Goal: Task Accomplishment & Management: Complete application form

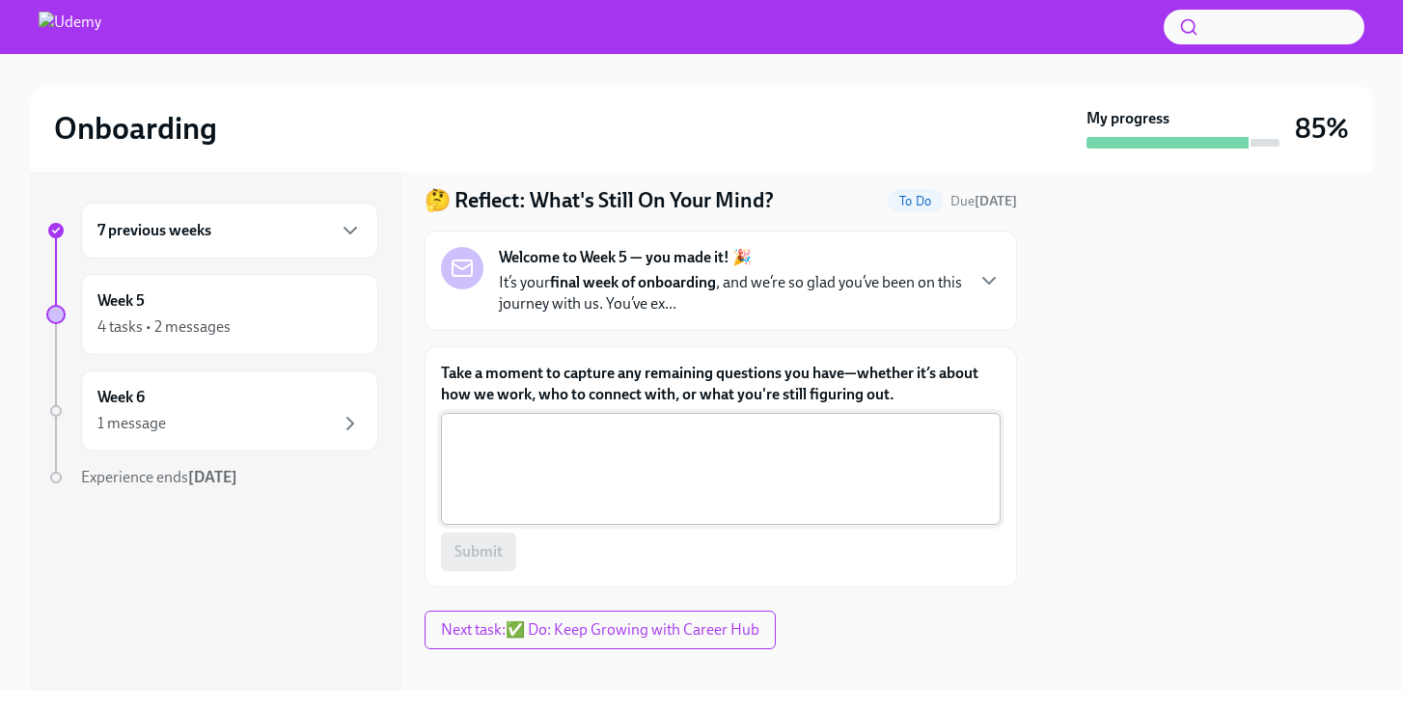
scroll to position [75, 0]
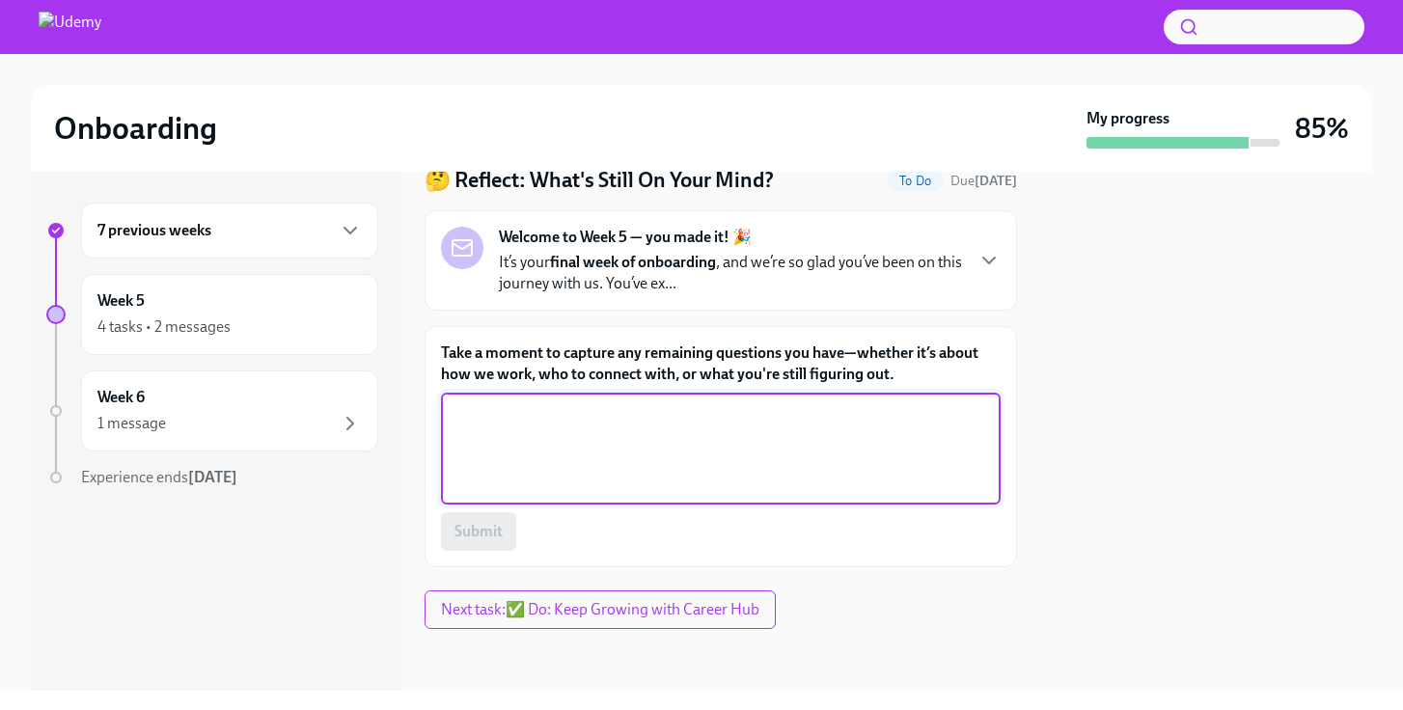
click at [652, 425] on textarea "Take a moment to capture any remaining questions you have—whether it’s about ho…" at bounding box center [721, 448] width 537 height 93
type textarea "I've been asking colleagues along the way who have been very helpful"
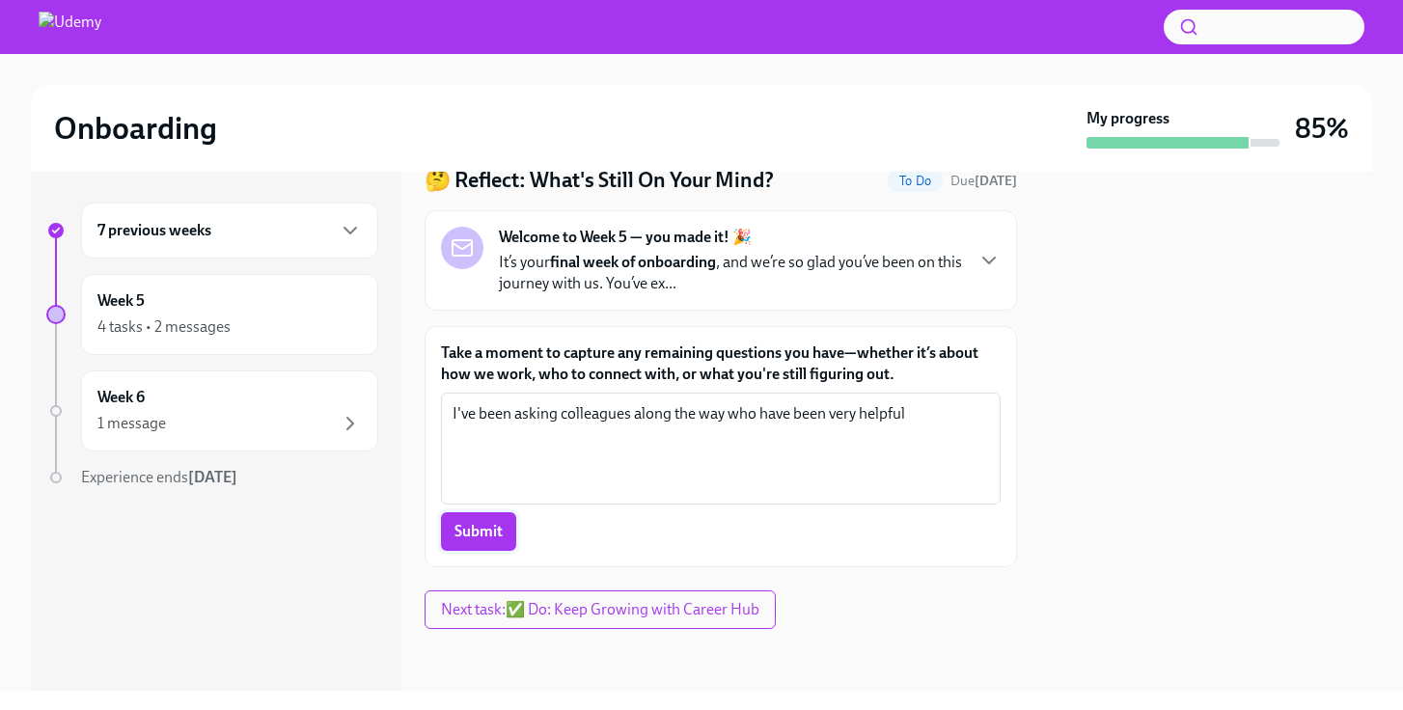
click at [478, 534] on span "Submit" at bounding box center [479, 531] width 48 height 19
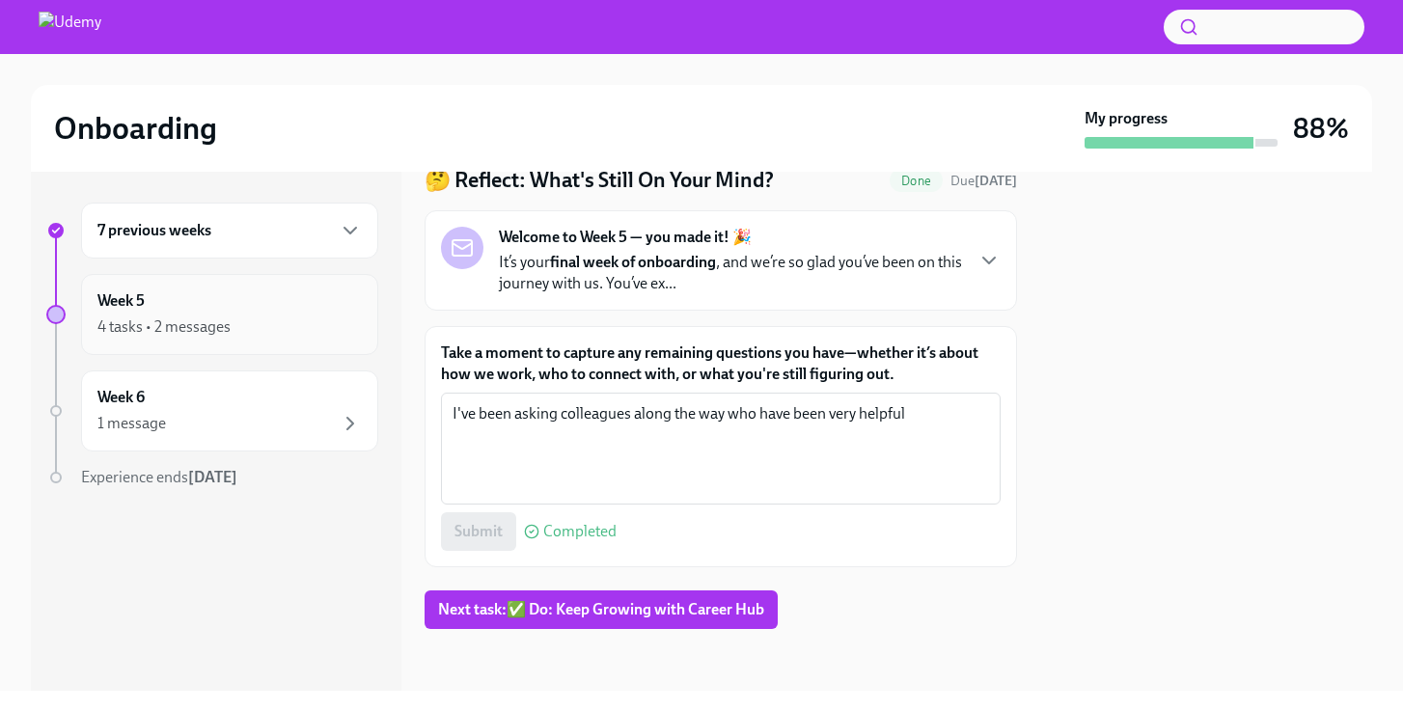
click at [255, 319] on div "4 tasks • 2 messages" at bounding box center [229, 327] width 264 height 23
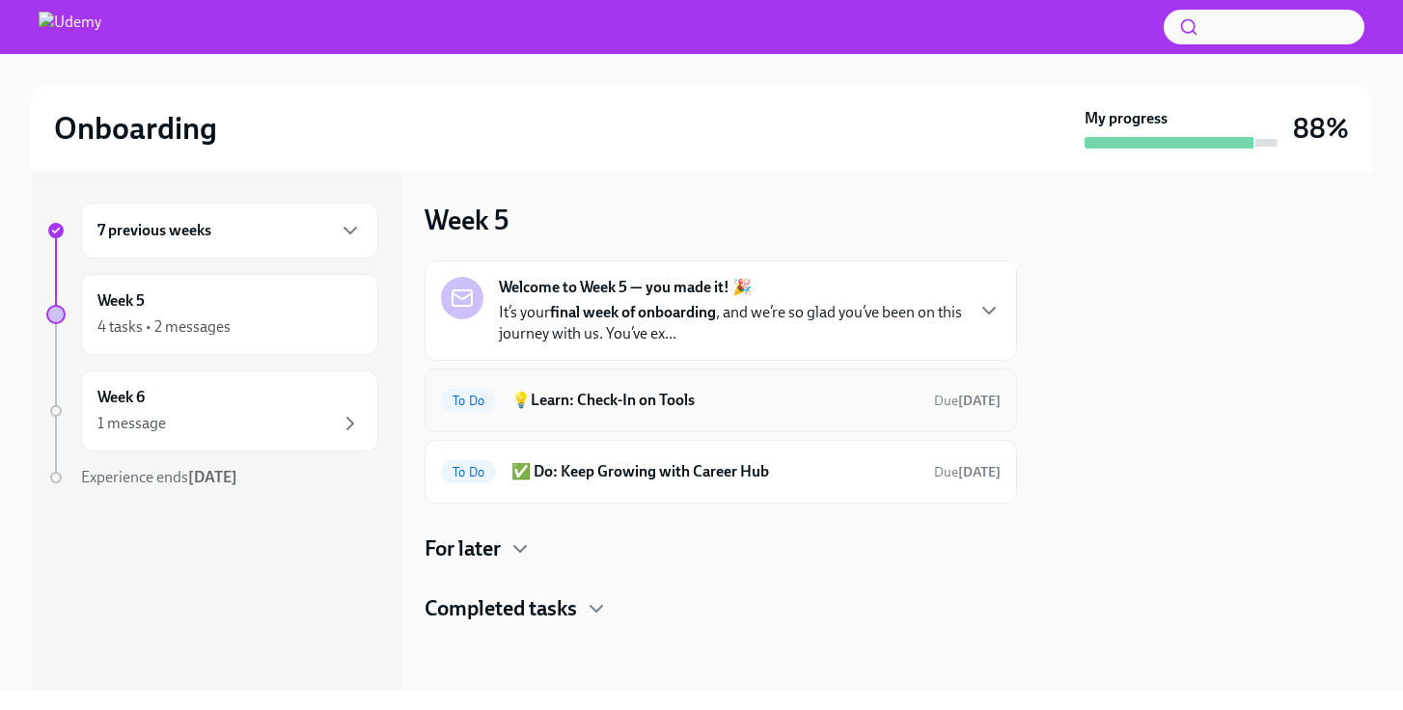
click at [848, 396] on h6 "💡Learn: Check-In on Tools" at bounding box center [714, 400] width 407 height 21
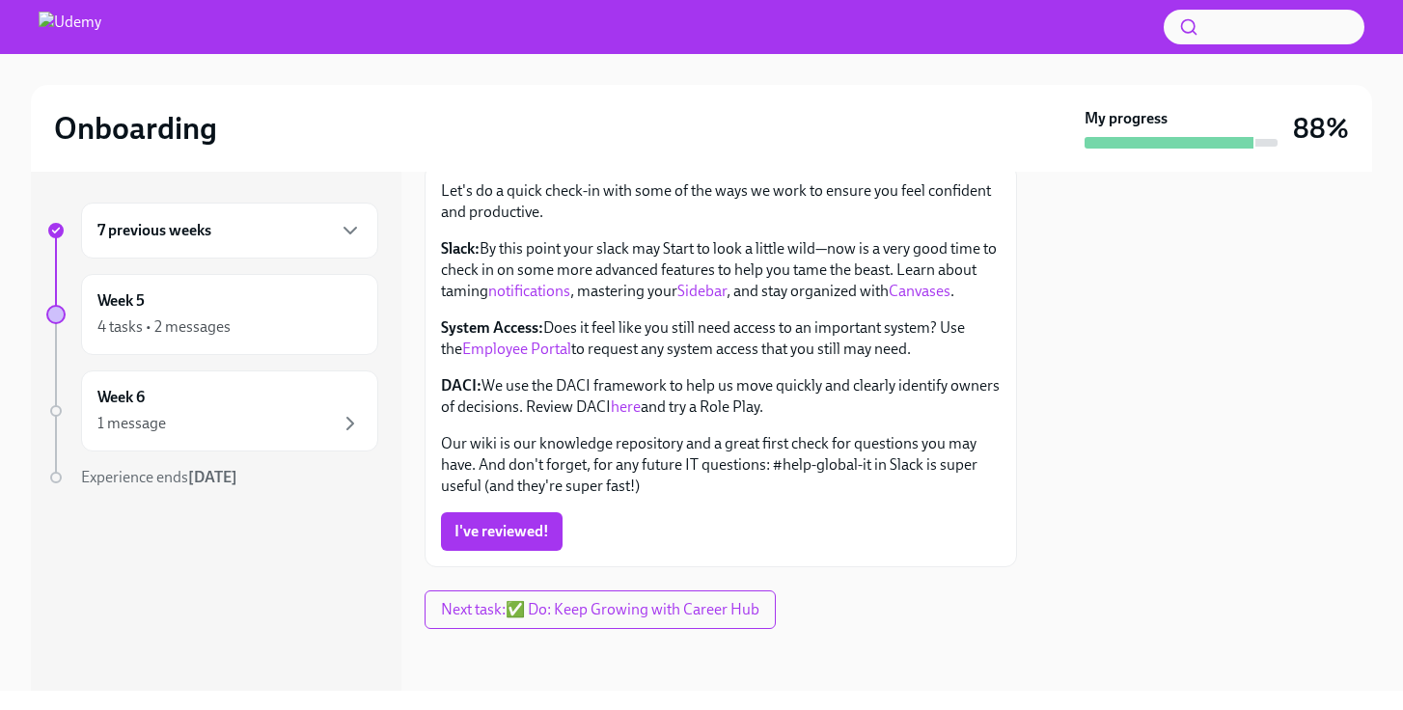
scroll to position [259, 0]
click at [641, 406] on link "here" at bounding box center [626, 407] width 30 height 18
click at [535, 539] on span "I've reviewed!" at bounding box center [502, 531] width 95 height 19
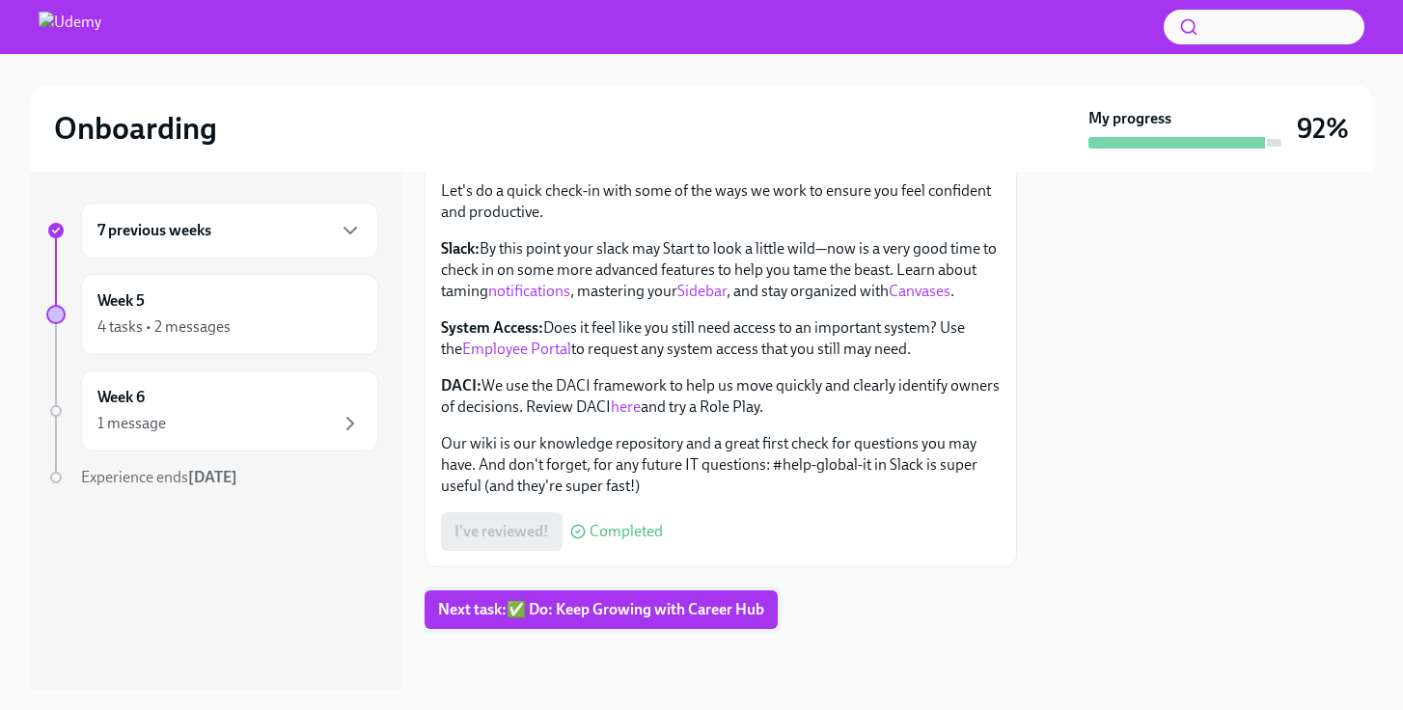
click at [564, 613] on span "Next task : ✅ Do: Keep Growing with Career Hub" at bounding box center [601, 609] width 326 height 19
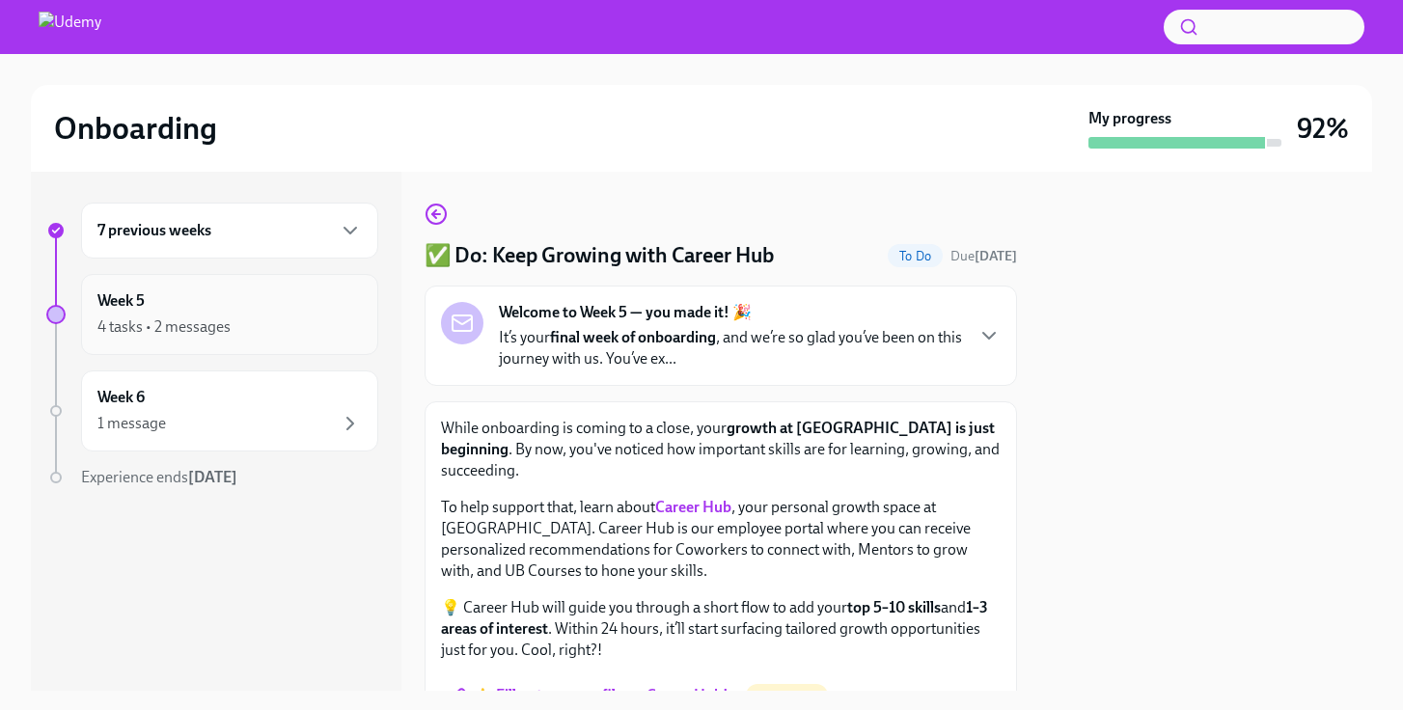
click at [235, 332] on div "4 tasks • 2 messages" at bounding box center [229, 327] width 264 height 23
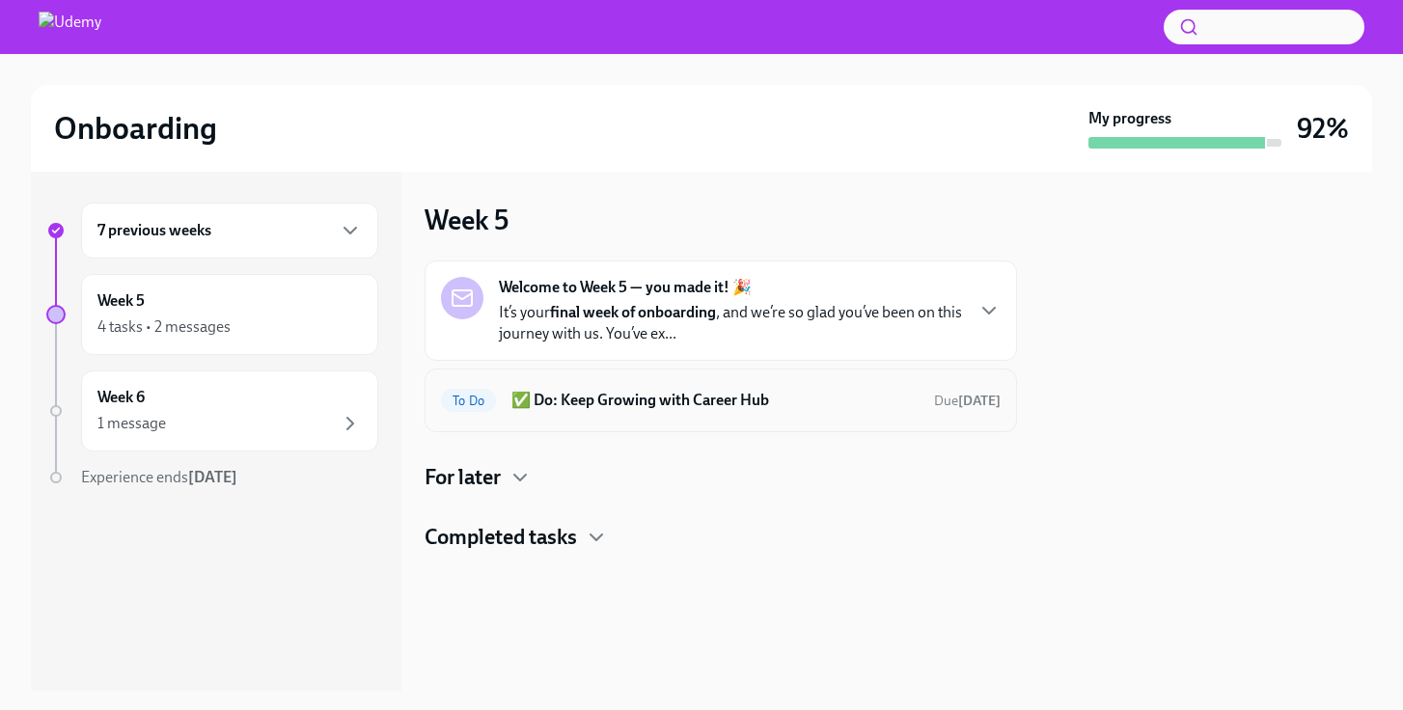
click at [817, 400] on h6 "✅ Do: Keep Growing with Career Hub" at bounding box center [714, 400] width 407 height 21
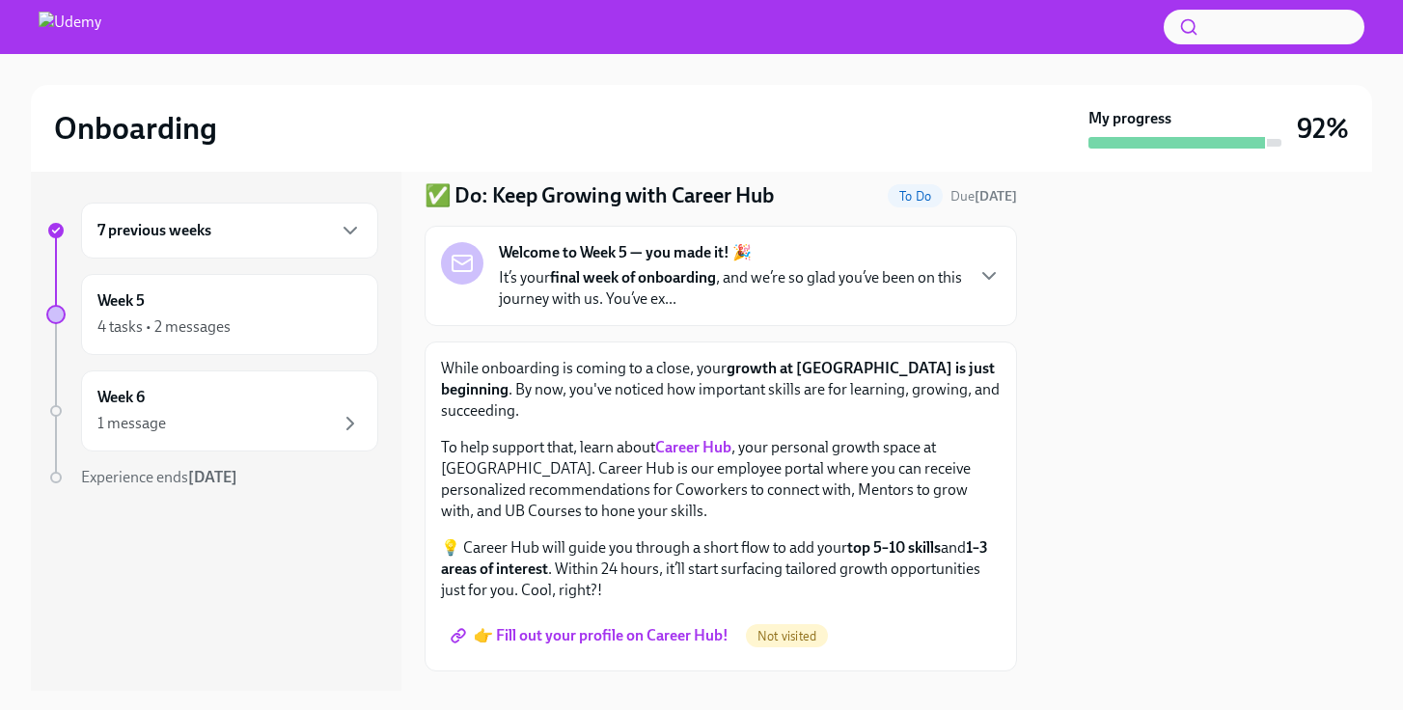
scroll to position [81, 0]
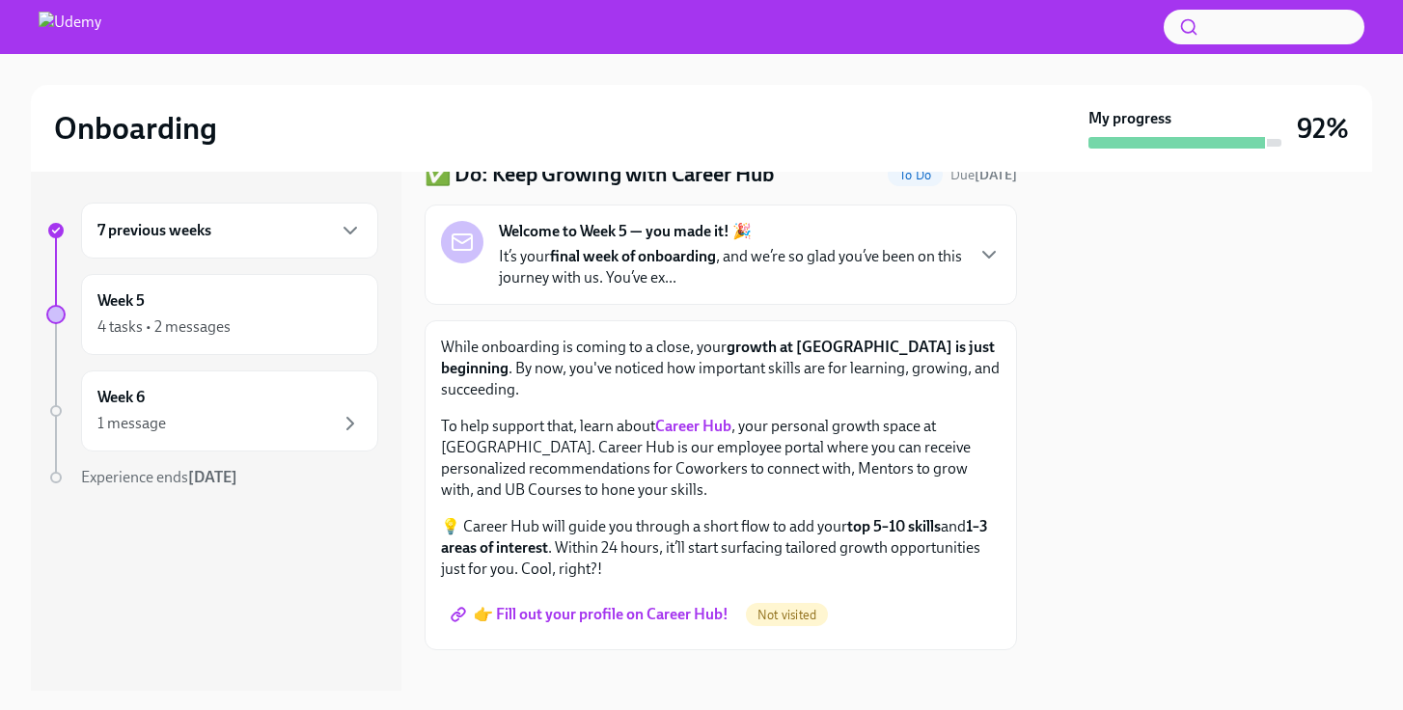
click at [645, 605] on span "👉 Fill out your profile on Career Hub!" at bounding box center [592, 614] width 274 height 19
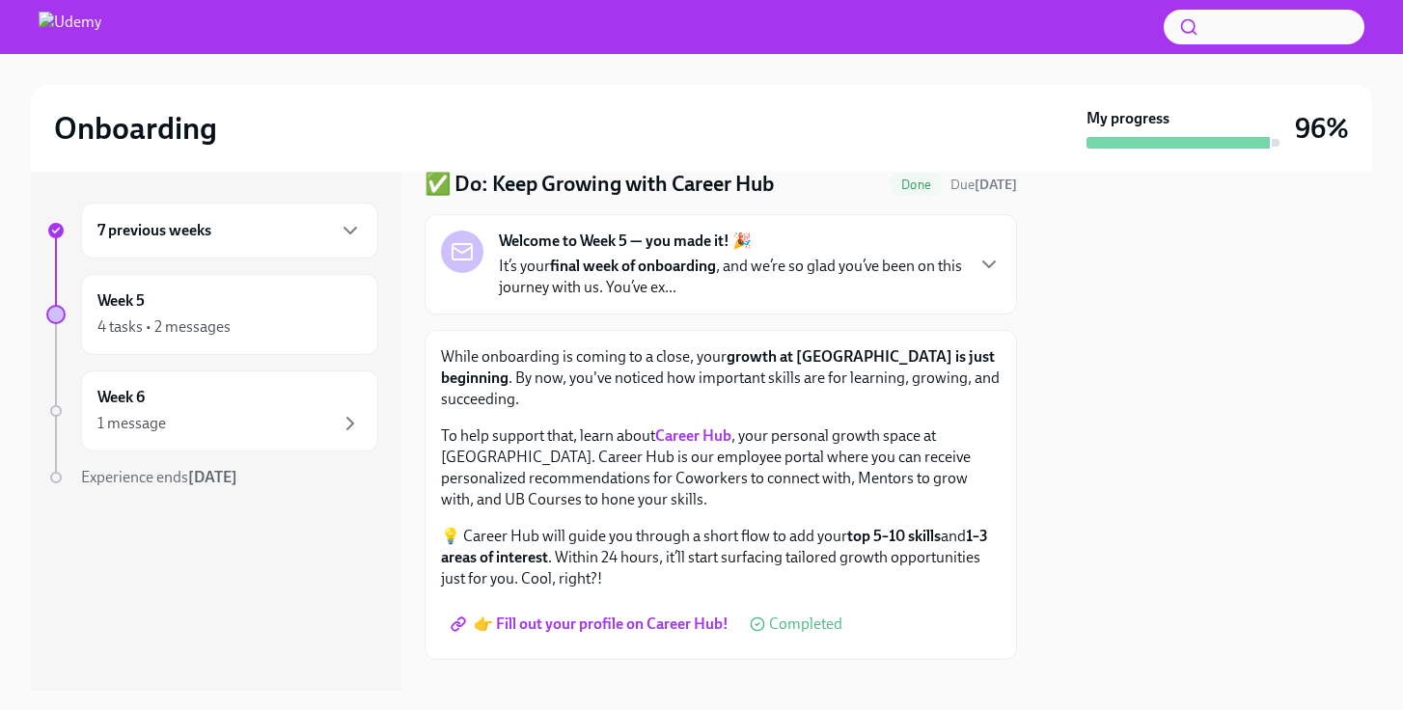
scroll to position [81, 0]
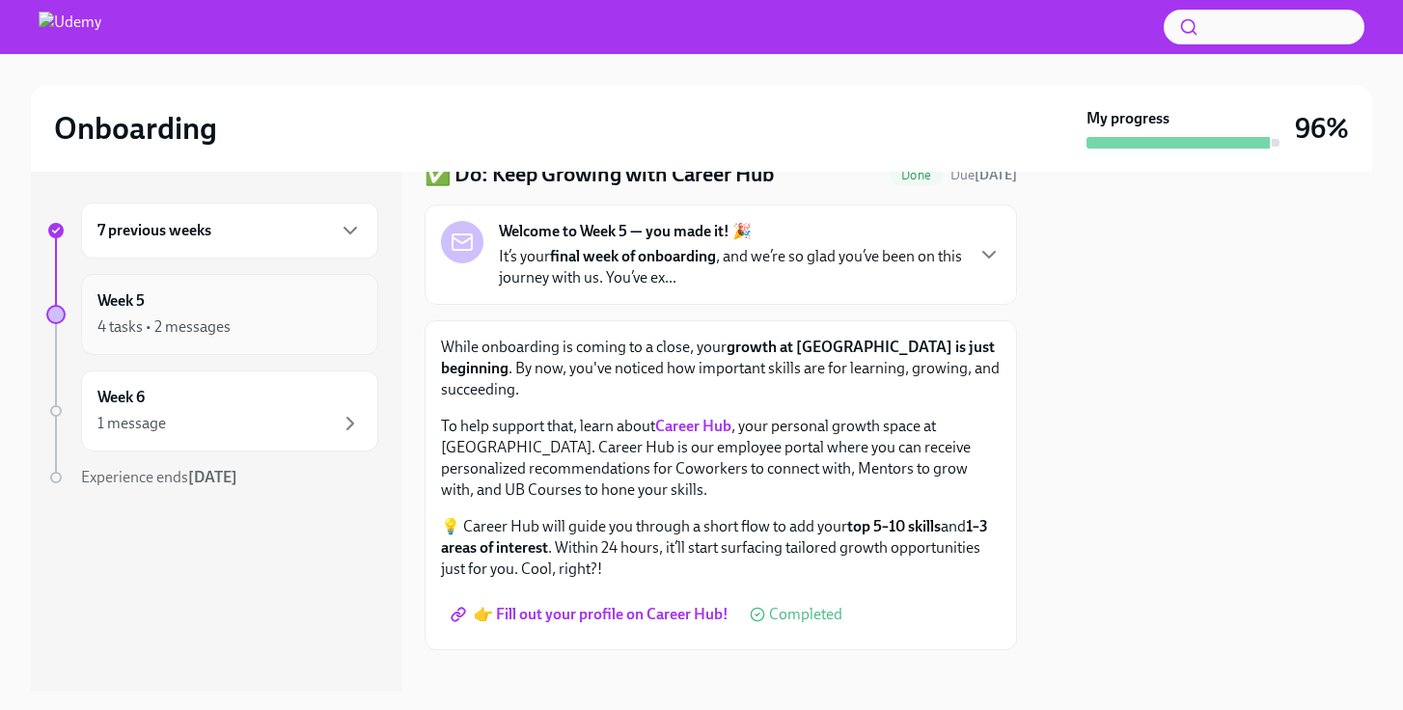
click at [292, 323] on div "4 tasks • 2 messages" at bounding box center [229, 327] width 264 height 23
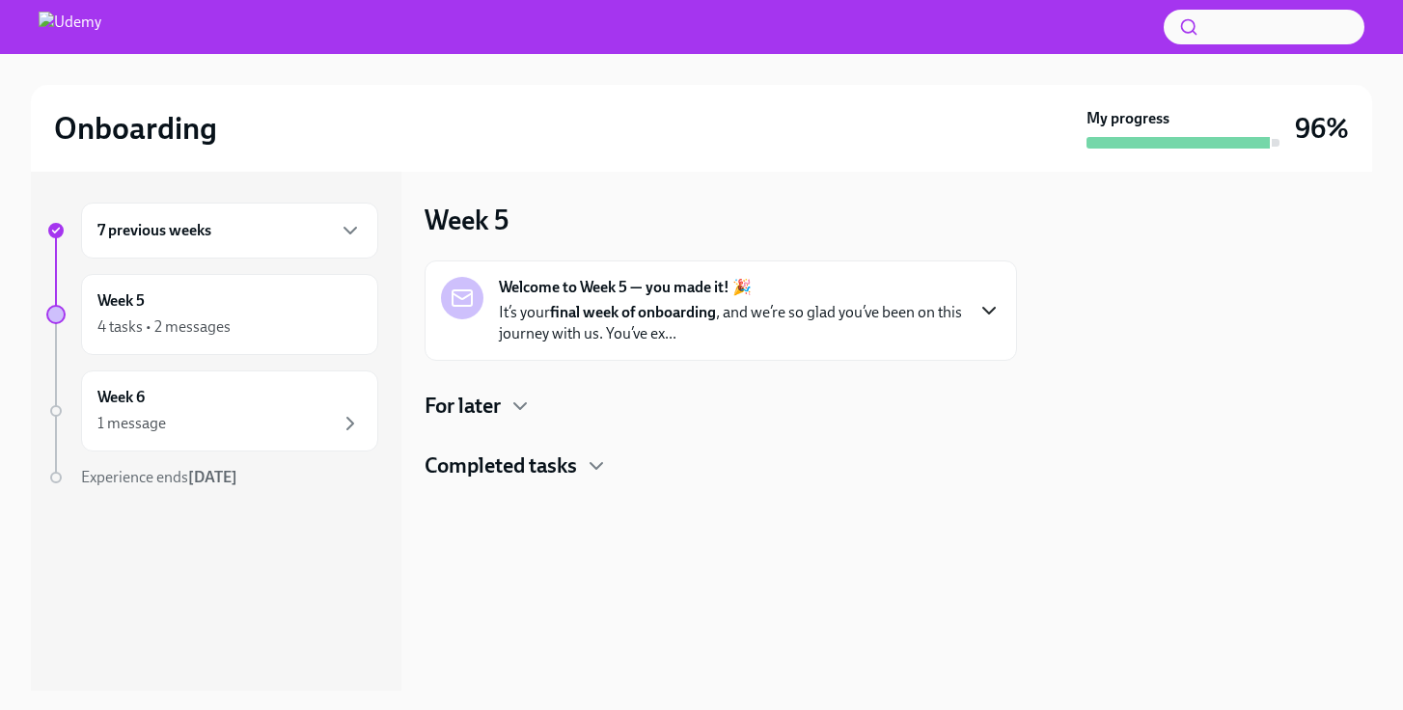
click at [995, 302] on icon "button" at bounding box center [989, 310] width 23 height 23
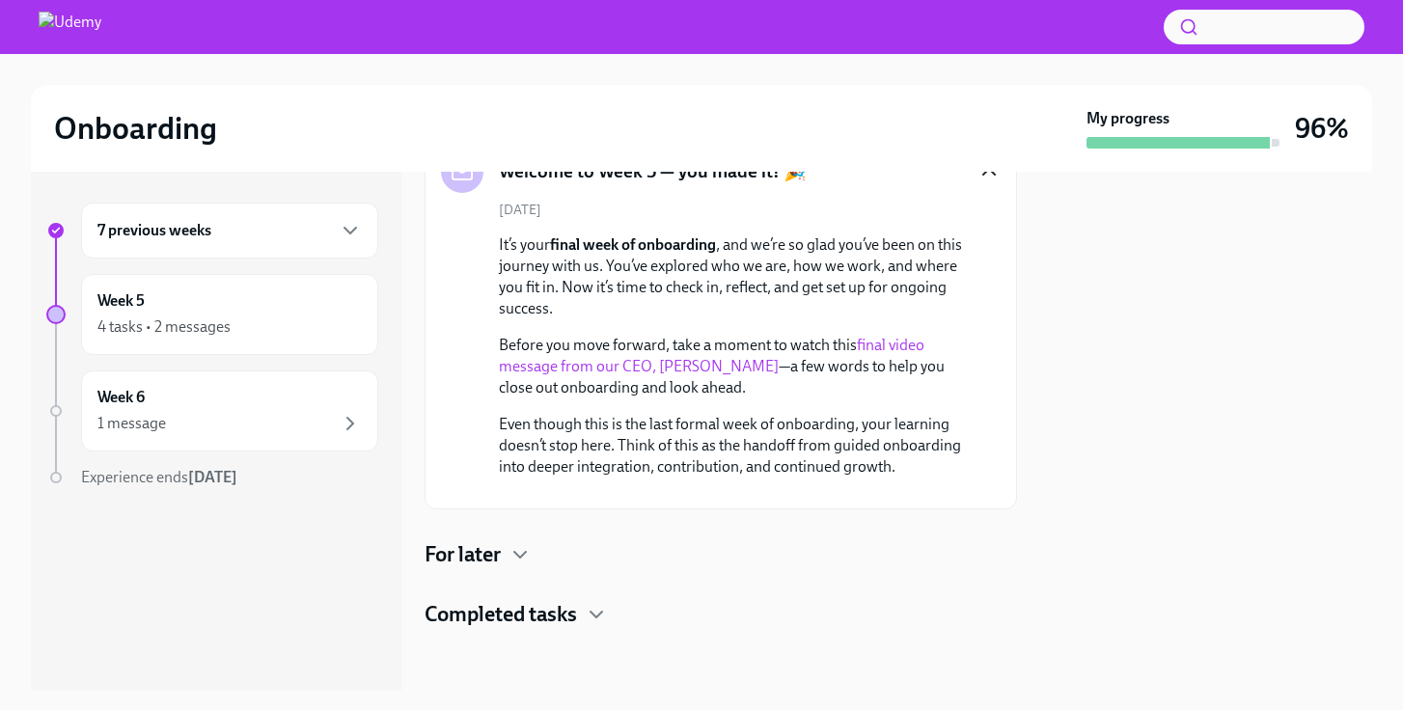
scroll to position [298, 0]
click at [606, 620] on icon "button" at bounding box center [596, 614] width 23 height 23
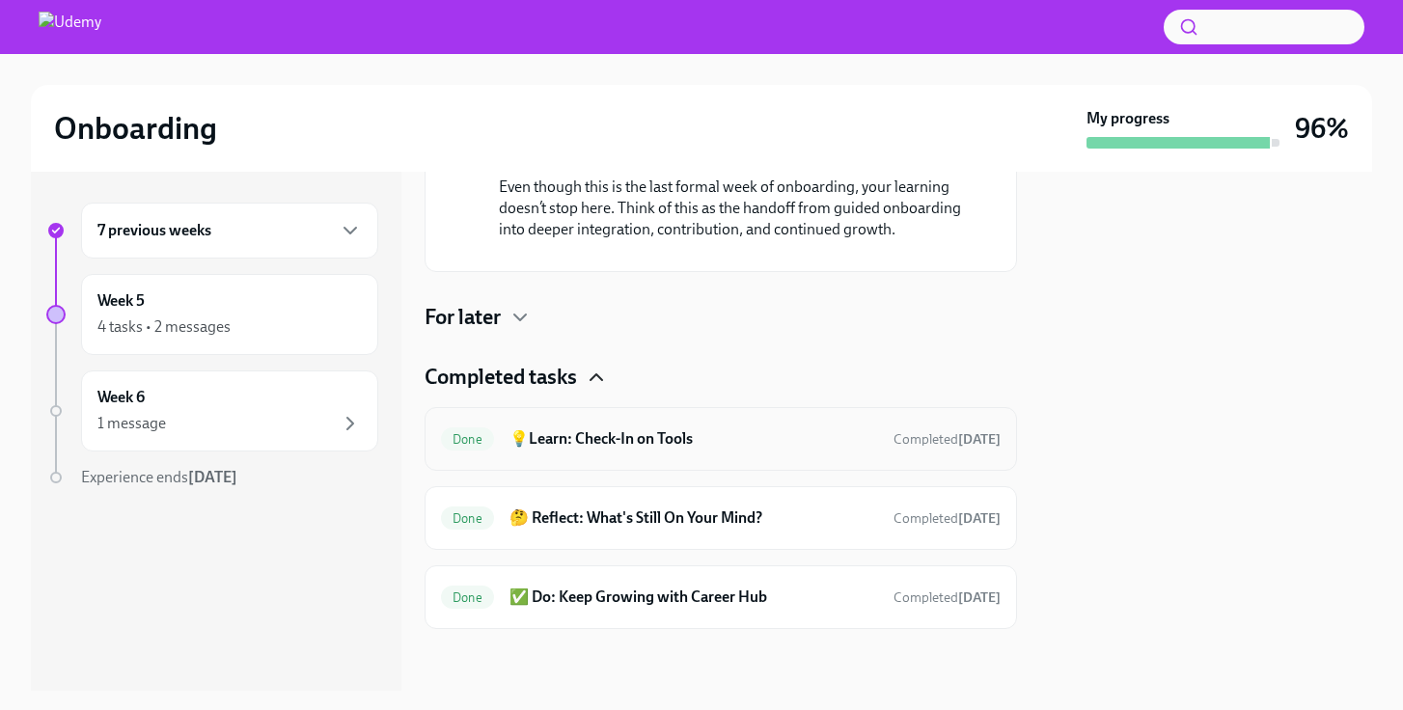
scroll to position [536, 0]
click at [514, 311] on icon "button" at bounding box center [520, 317] width 23 height 23
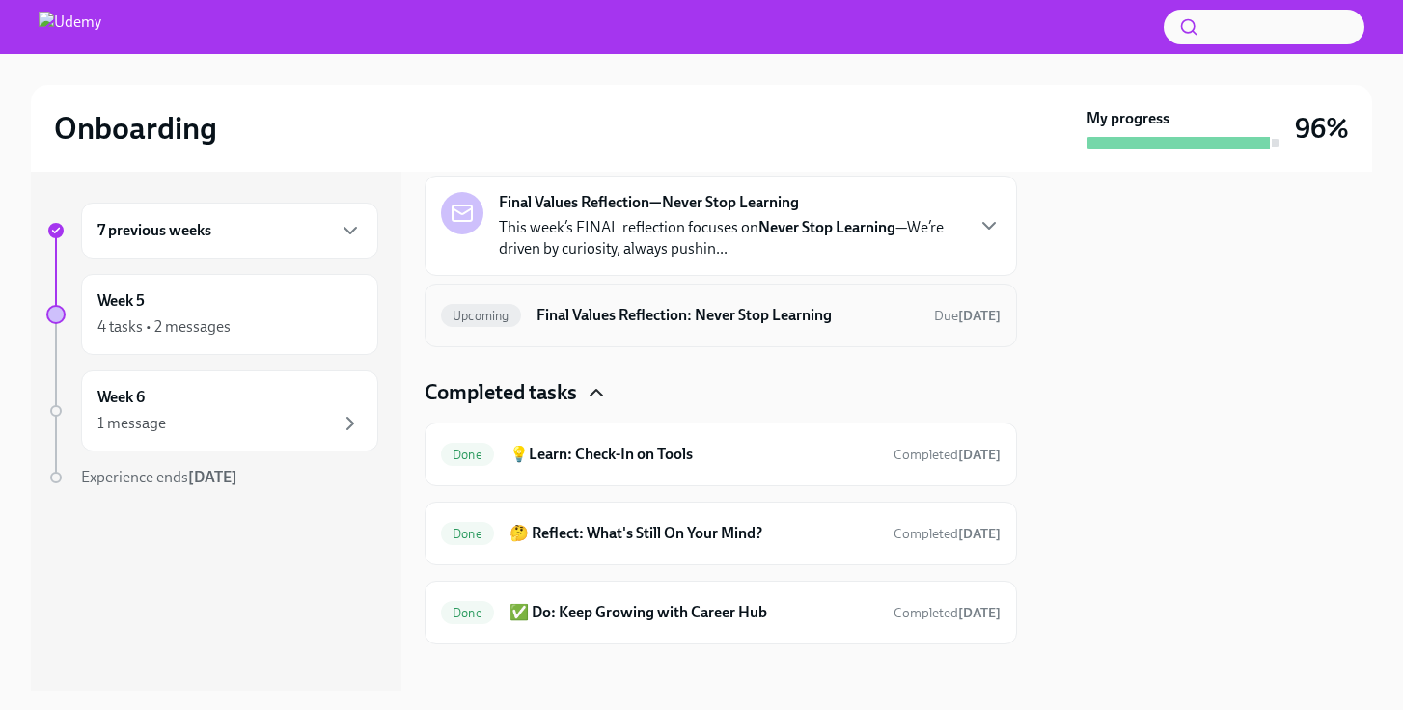
click at [569, 326] on h6 "Final Values Reflection: Never Stop Learning" at bounding box center [728, 315] width 382 height 21
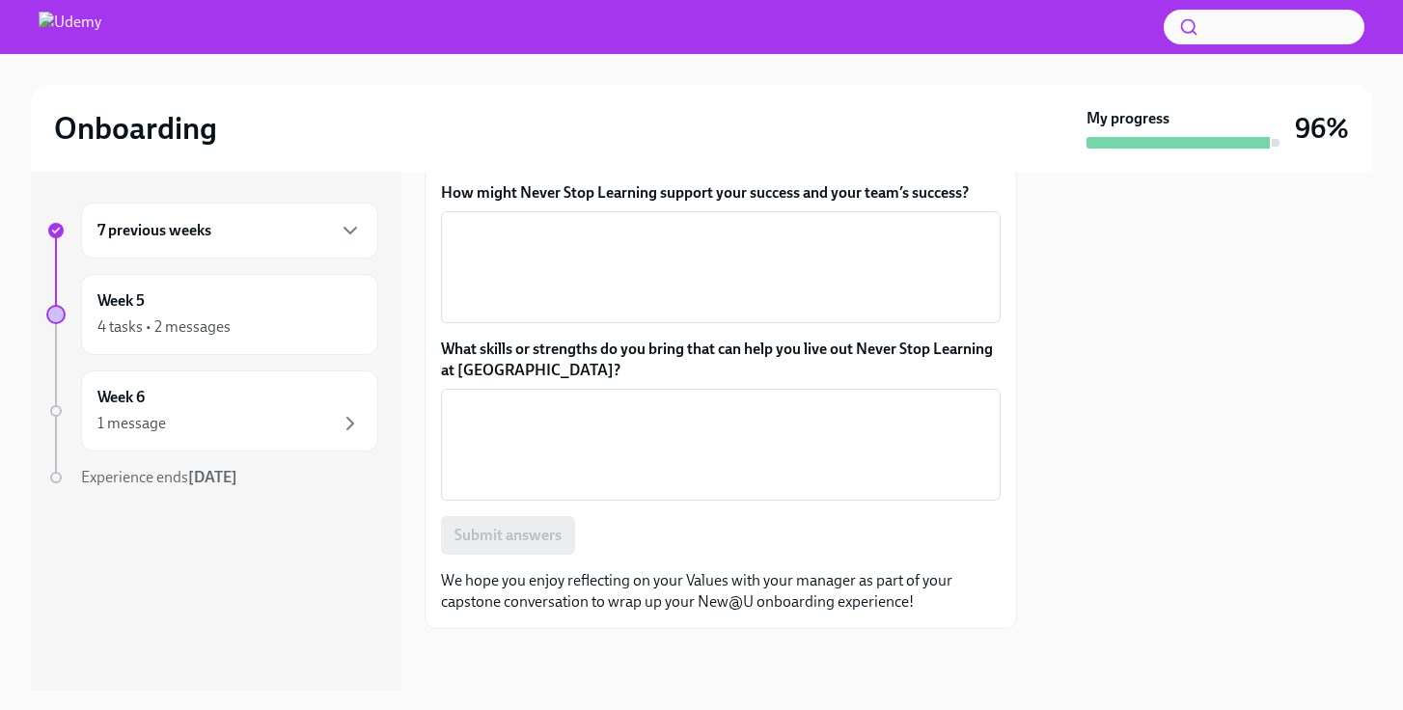
scroll to position [105, 0]
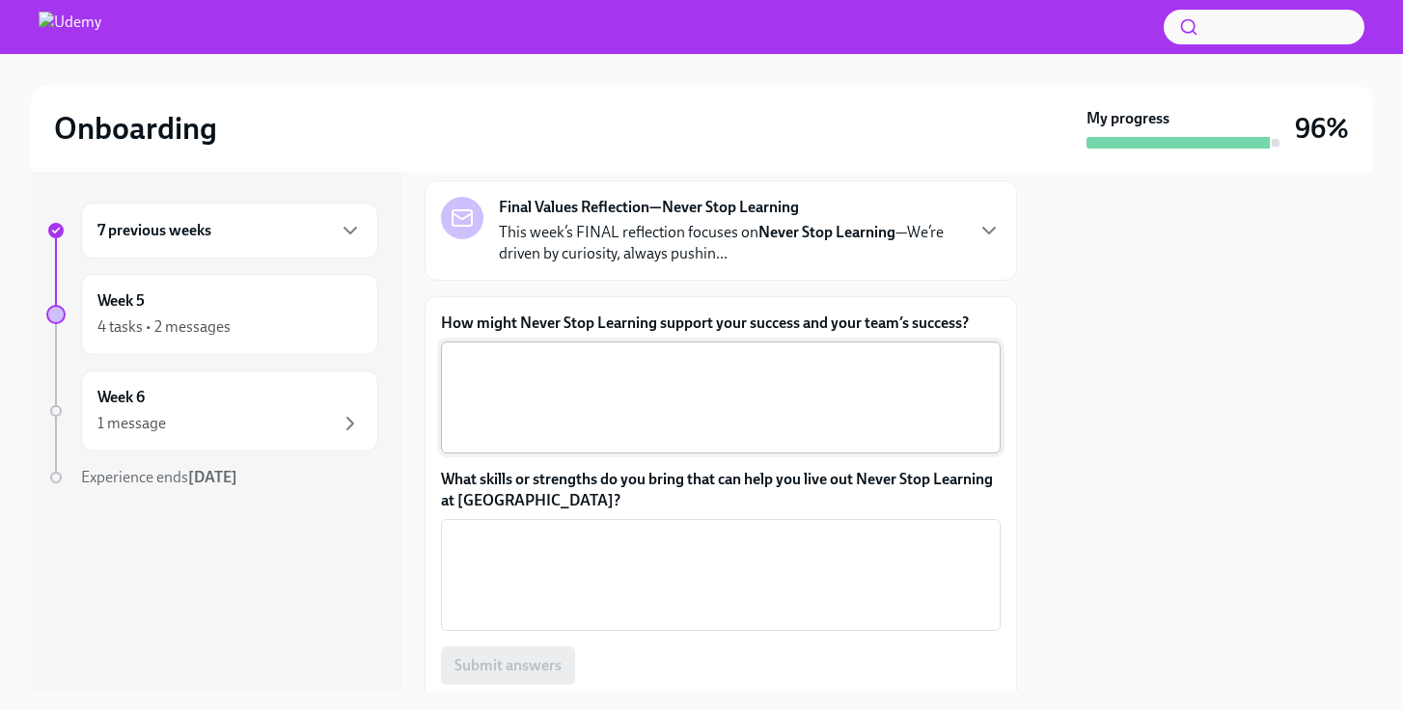
click at [679, 416] on textarea "How might Never Stop Learning support your success and your team’s success?" at bounding box center [721, 397] width 537 height 93
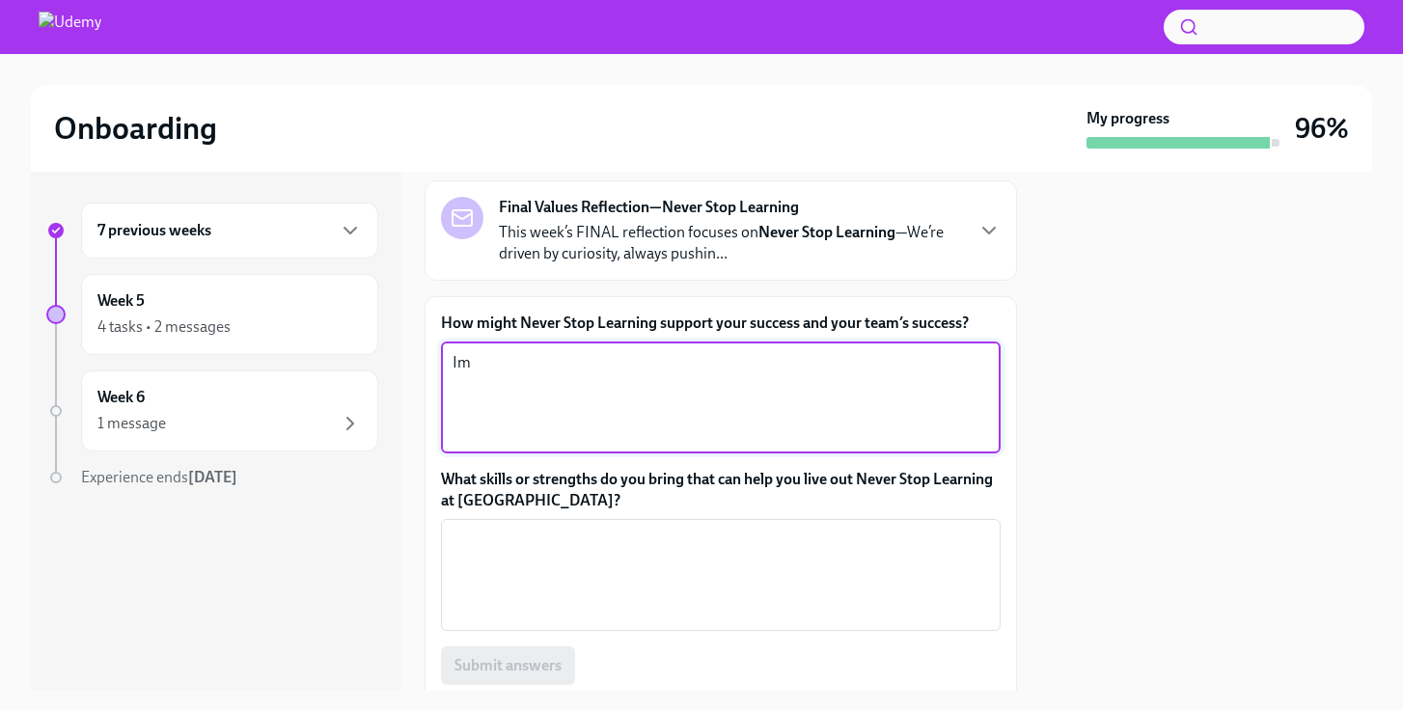
type textarea "I"
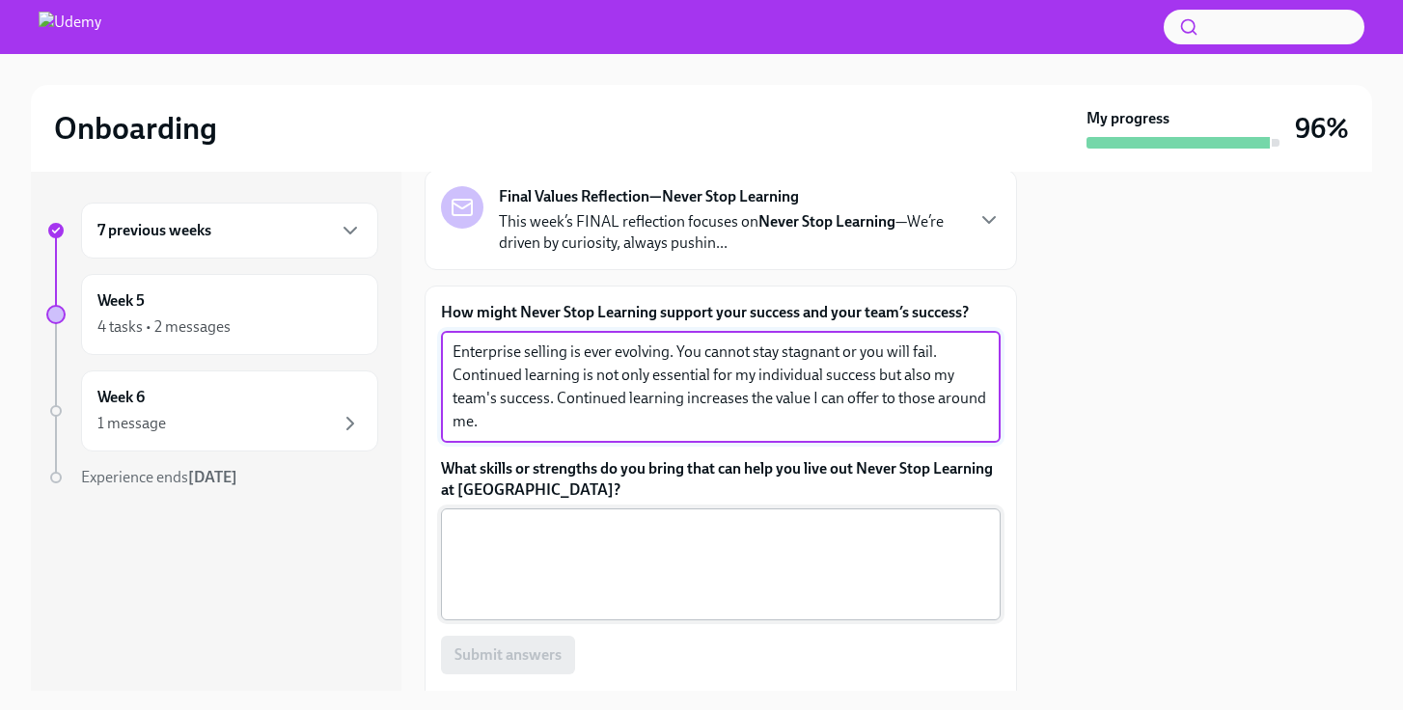
scroll to position [220, 0]
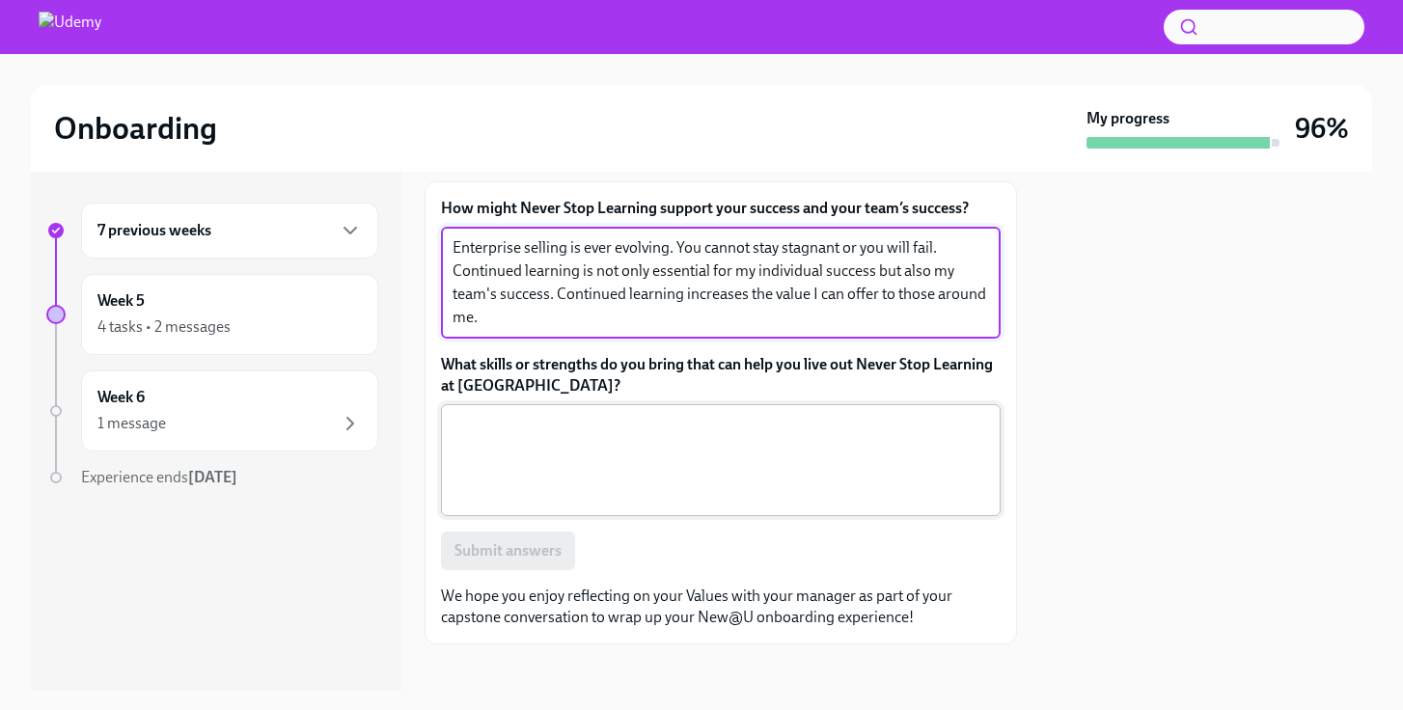
type textarea "Enterprise selling is ever evolving. You cannot stay stagnant or you will fail.…"
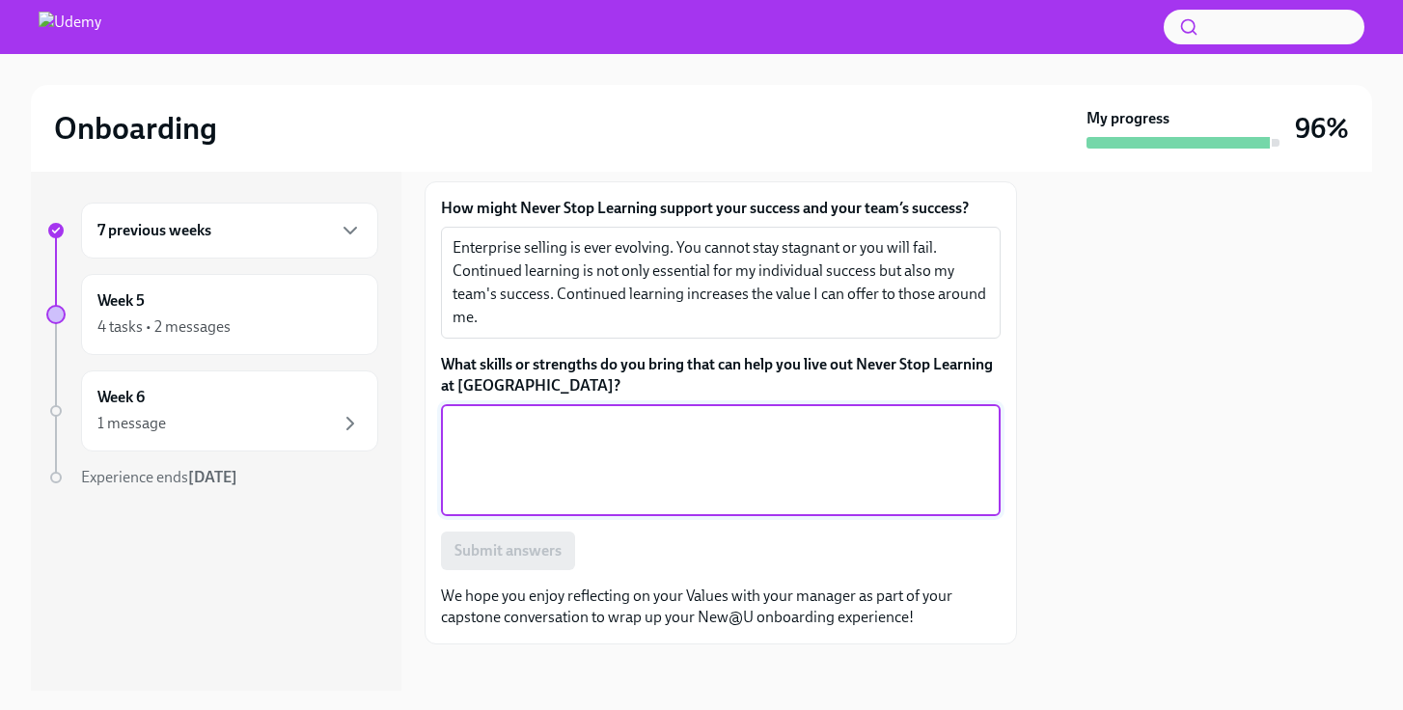
click at [602, 494] on textarea "What skills or strengths do you bring that can help you live out Never Stop Lea…" at bounding box center [721, 460] width 537 height 93
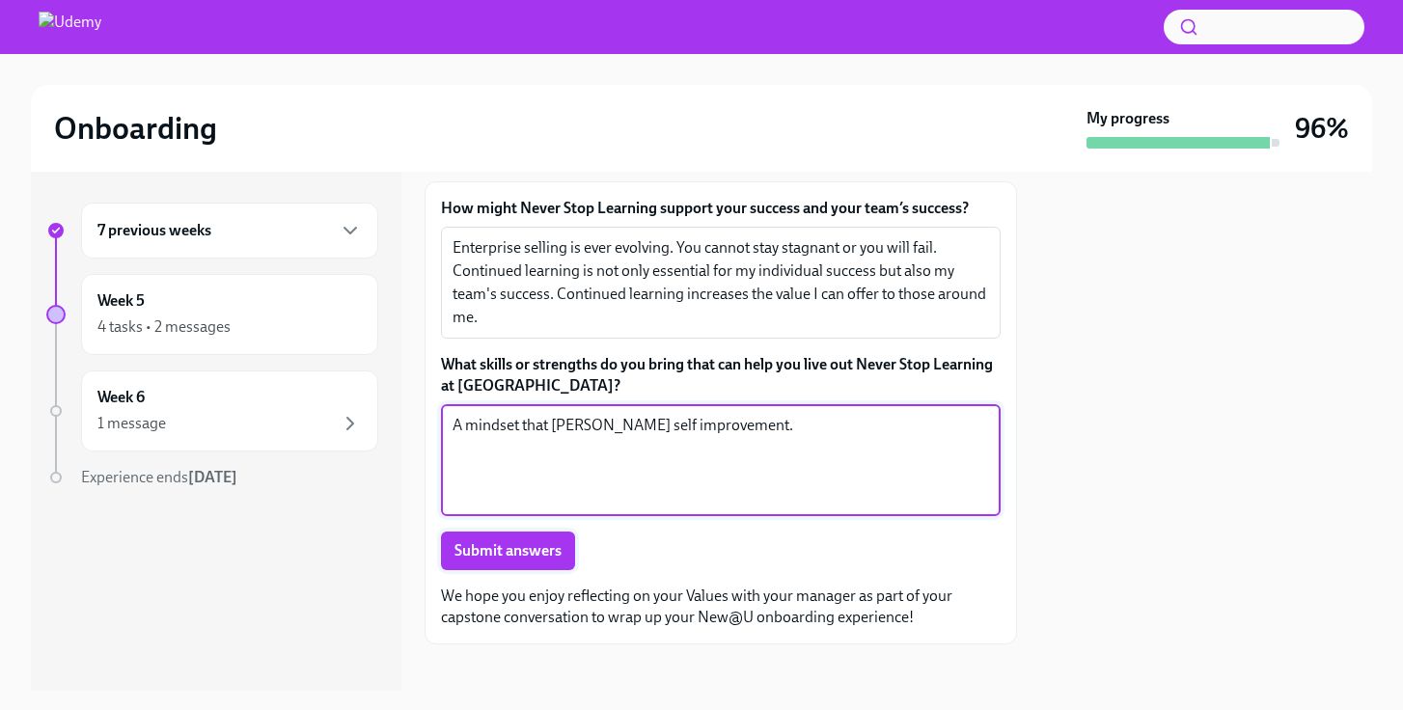
type textarea "A mindset that foster self improvement."
click at [553, 561] on span "Submit answers" at bounding box center [508, 550] width 107 height 19
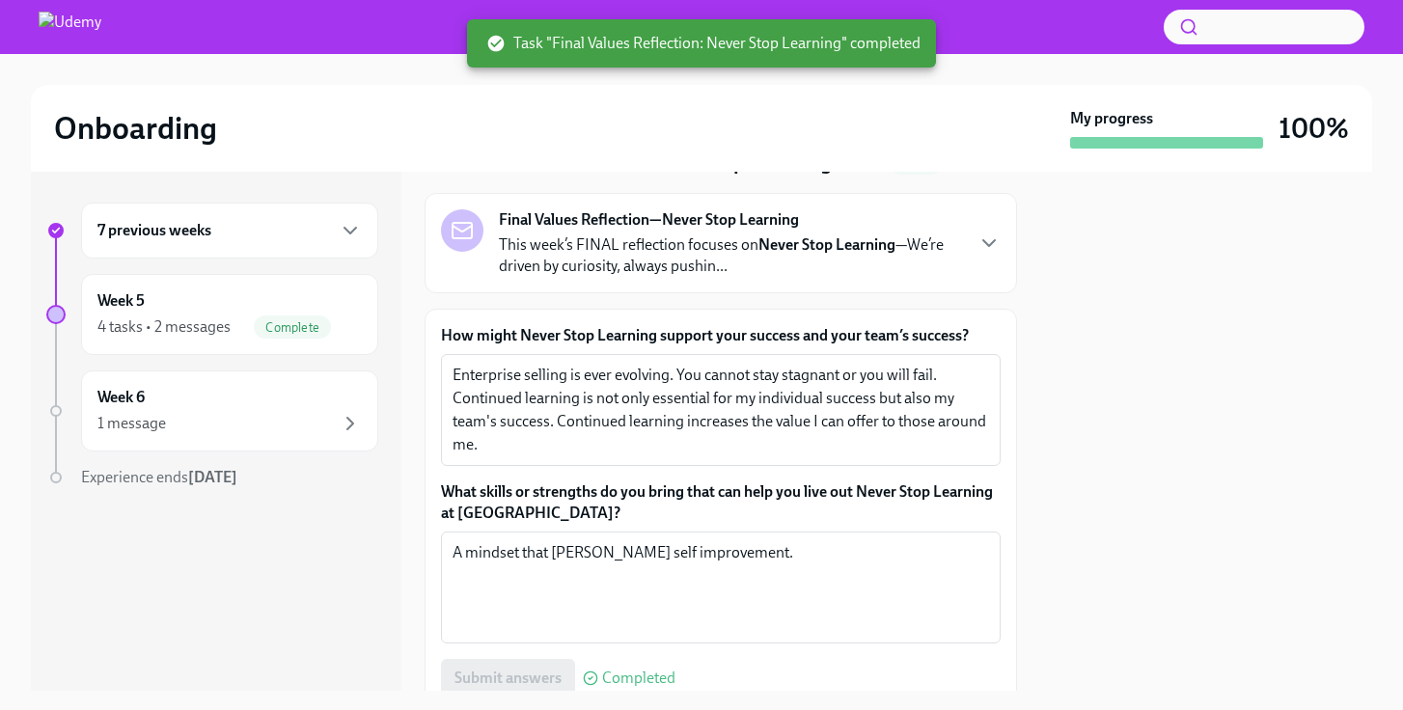
scroll to position [0, 0]
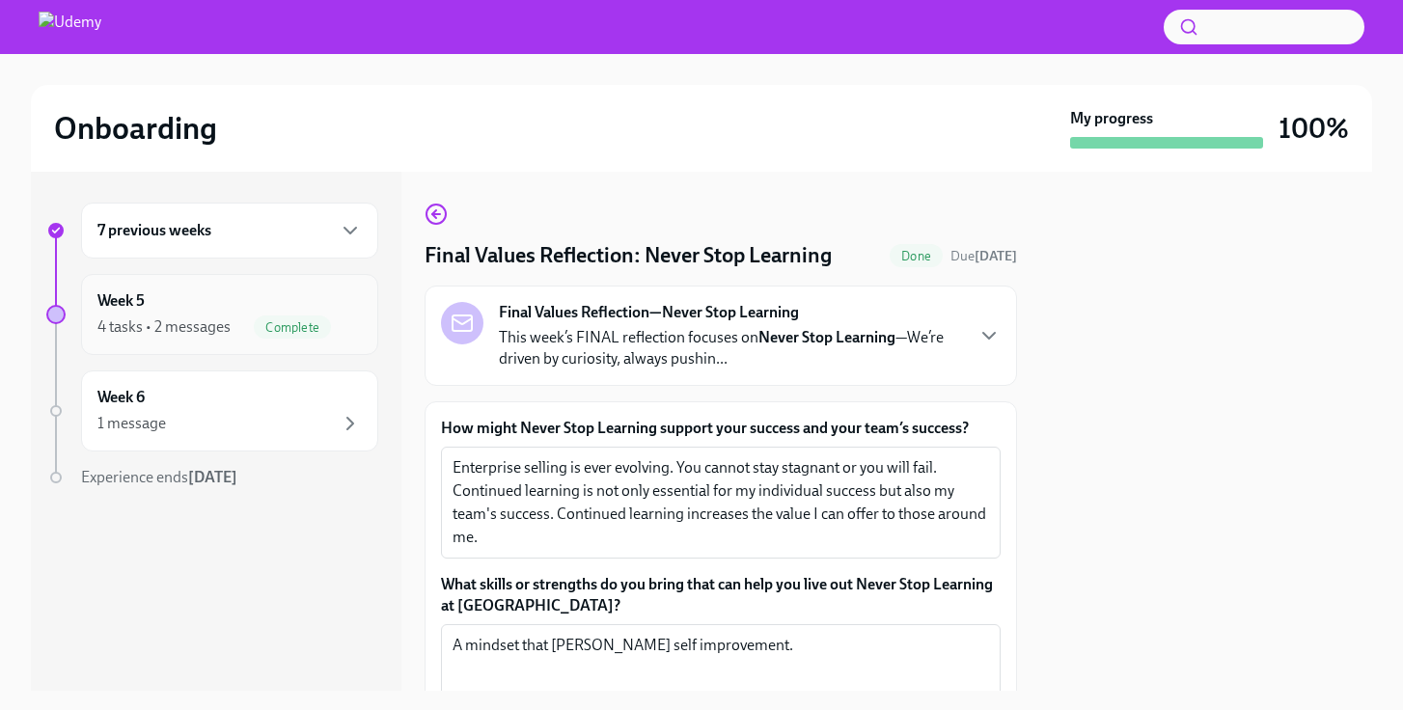
click at [326, 325] on span "Complete" at bounding box center [292, 327] width 77 height 14
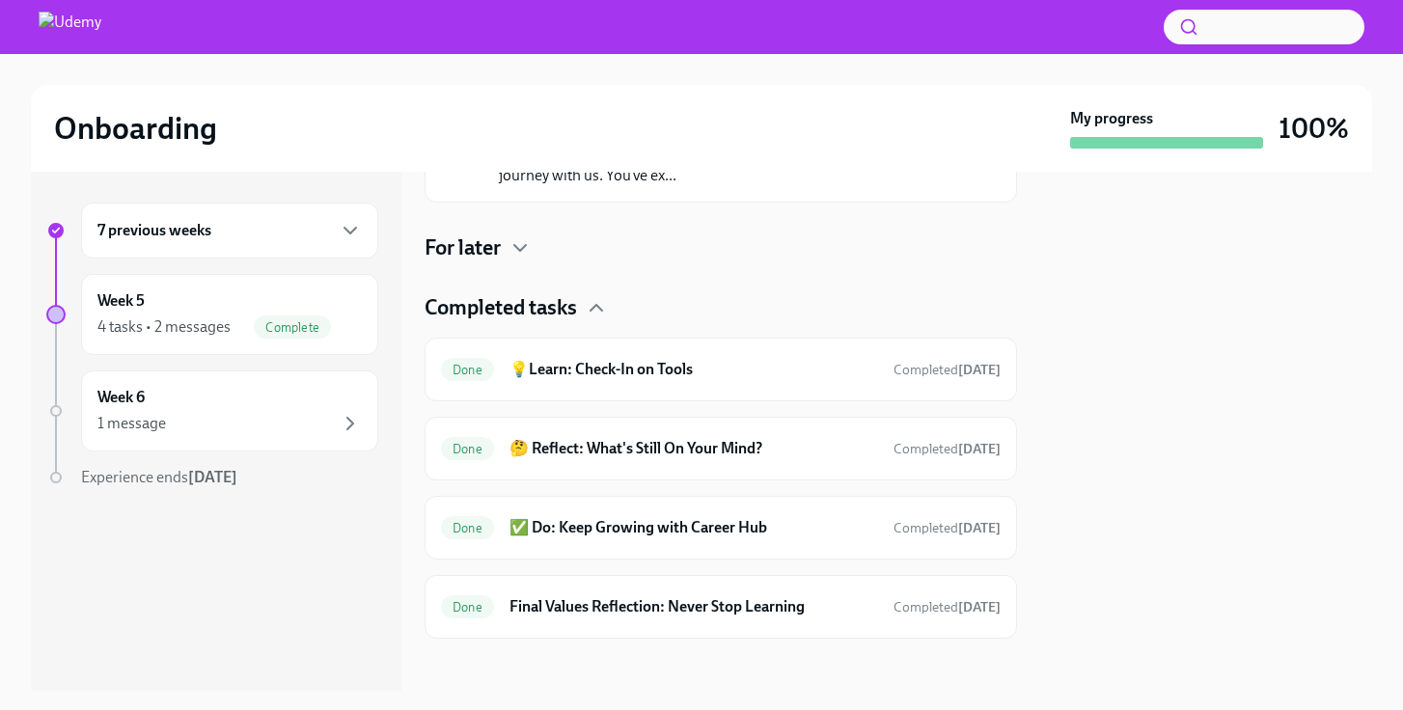
scroll to position [419, 0]
